Goal: Check status: Check status

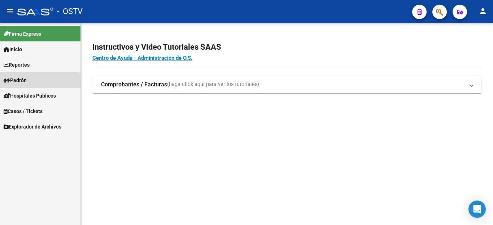
click at [24, 81] on span "Padrón" at bounding box center [15, 80] width 23 height 8
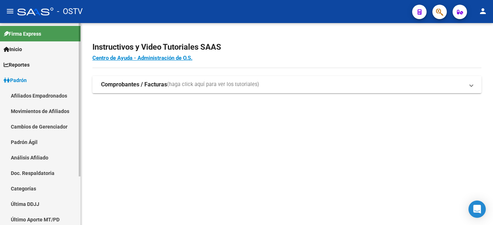
click at [22, 141] on link "Padrón Ágil" at bounding box center [40, 143] width 80 height 16
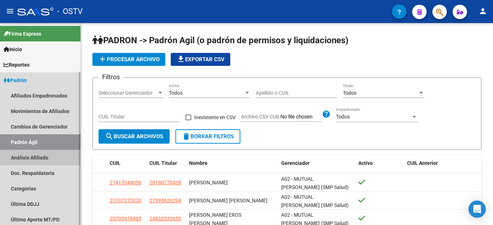
click at [25, 159] on link "Análisis Afiliado" at bounding box center [40, 158] width 80 height 16
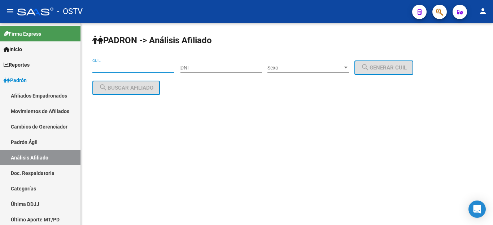
click at [125, 67] on input "CUIL" at bounding box center [133, 68] width 82 height 6
click at [121, 67] on input "27-28876927" at bounding box center [133, 68] width 82 height 6
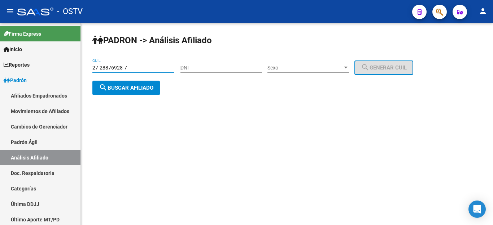
type input "27-28876928-7"
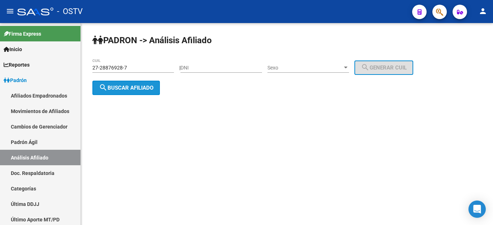
click at [142, 88] on span "search Buscar afiliado" at bounding box center [126, 88] width 54 height 6
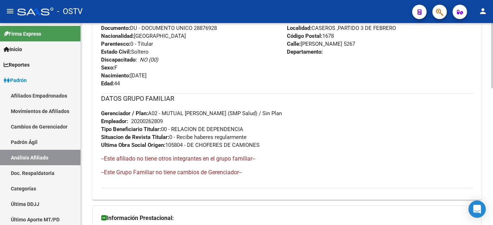
scroll to position [184, 0]
